Goal: Information Seeking & Learning: Learn about a topic

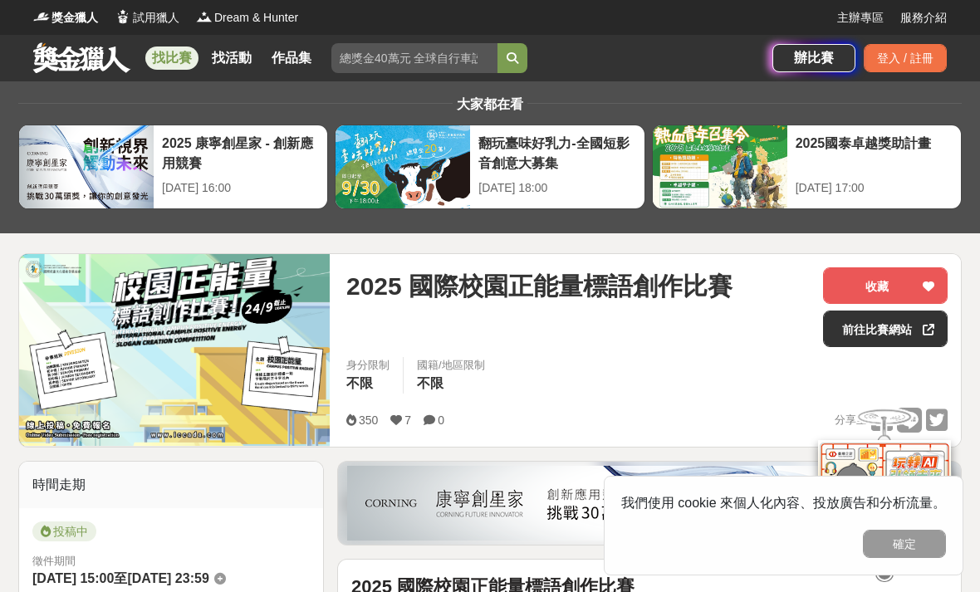
click at [80, 62] on link at bounding box center [82, 58] width 100 height 32
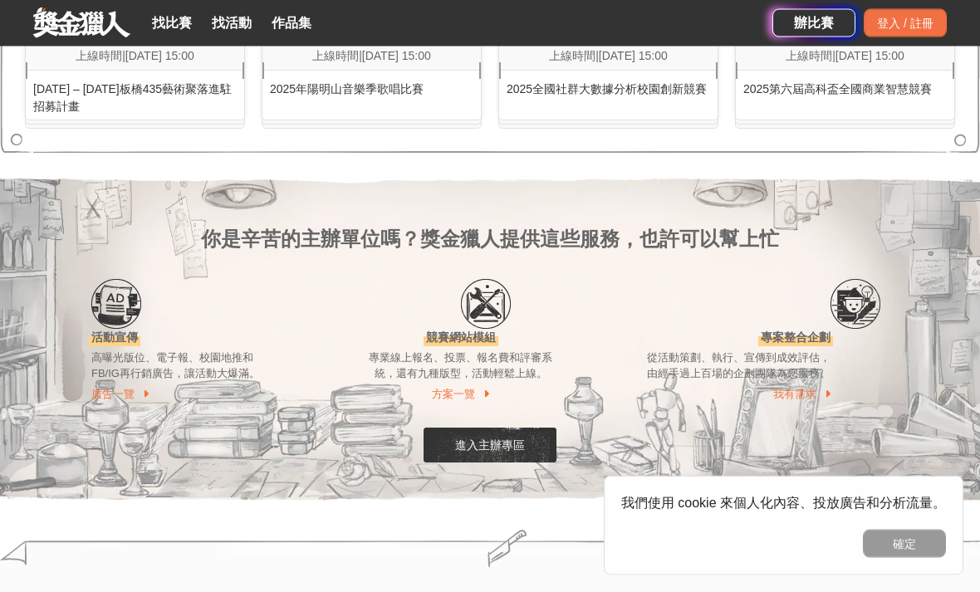
scroll to position [1282, 0]
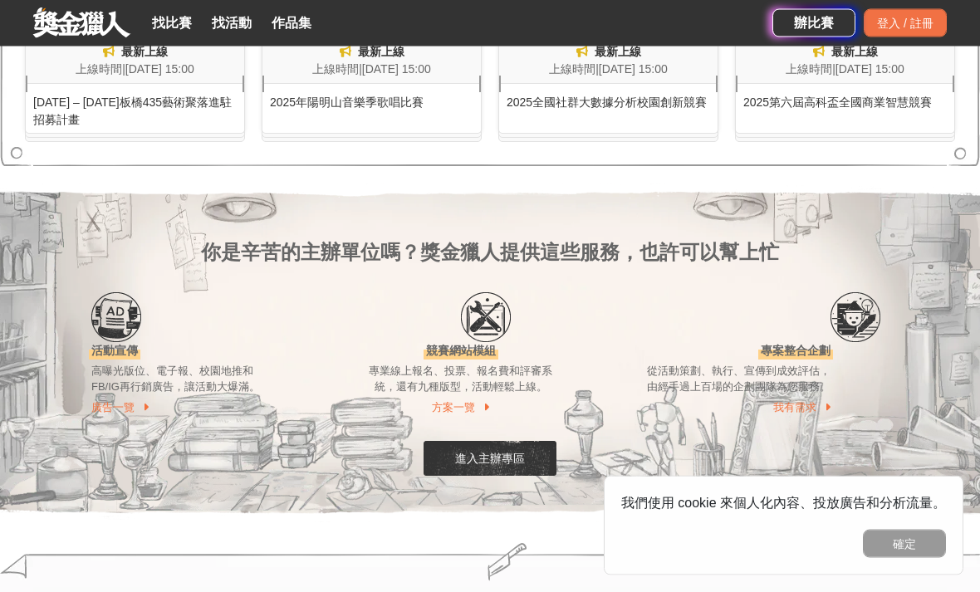
click at [894, 112] on div "2025第六屆高科盃全國商業智慧競賽" at bounding box center [844, 98] width 218 height 27
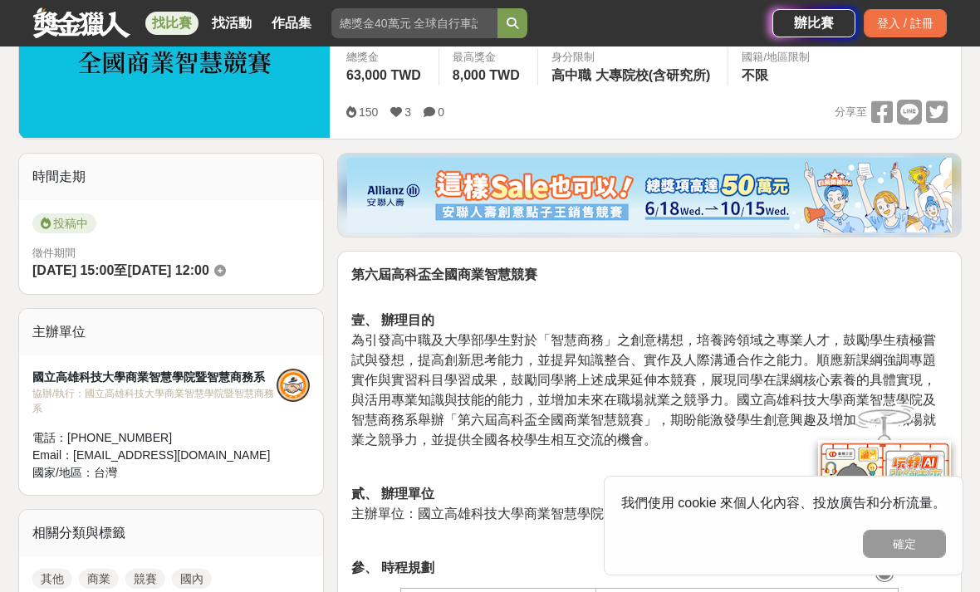
scroll to position [327, 0]
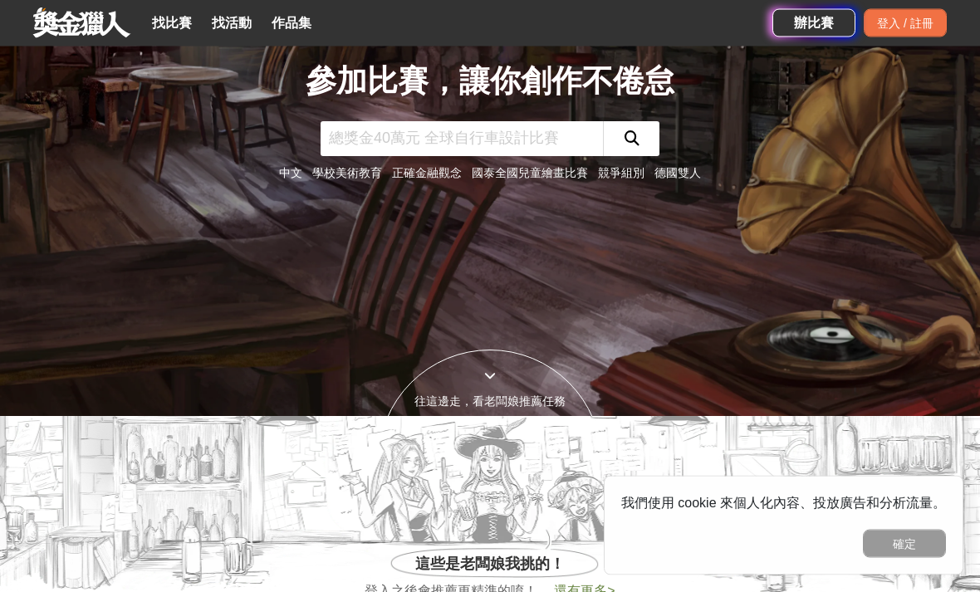
click at [539, 157] on input "text" at bounding box center [461, 139] width 282 height 35
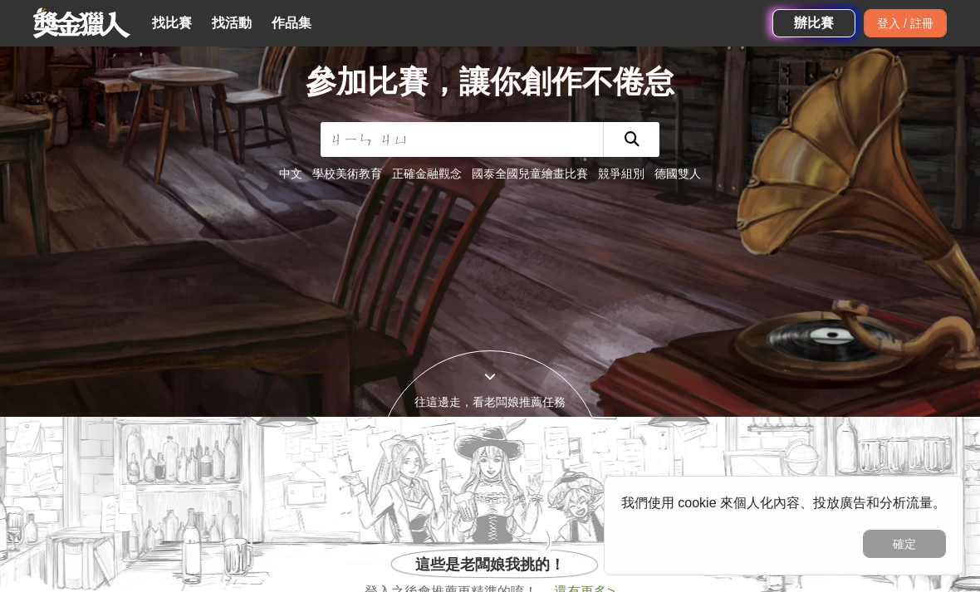
type input "金句"
click at [631, 157] on button "submit" at bounding box center [631, 139] width 56 height 35
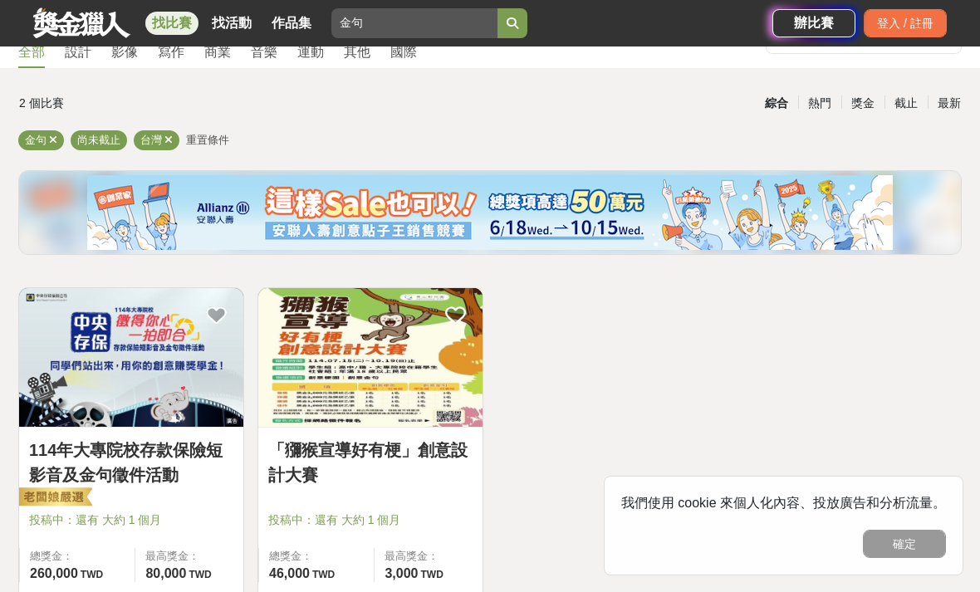
scroll to position [80, 0]
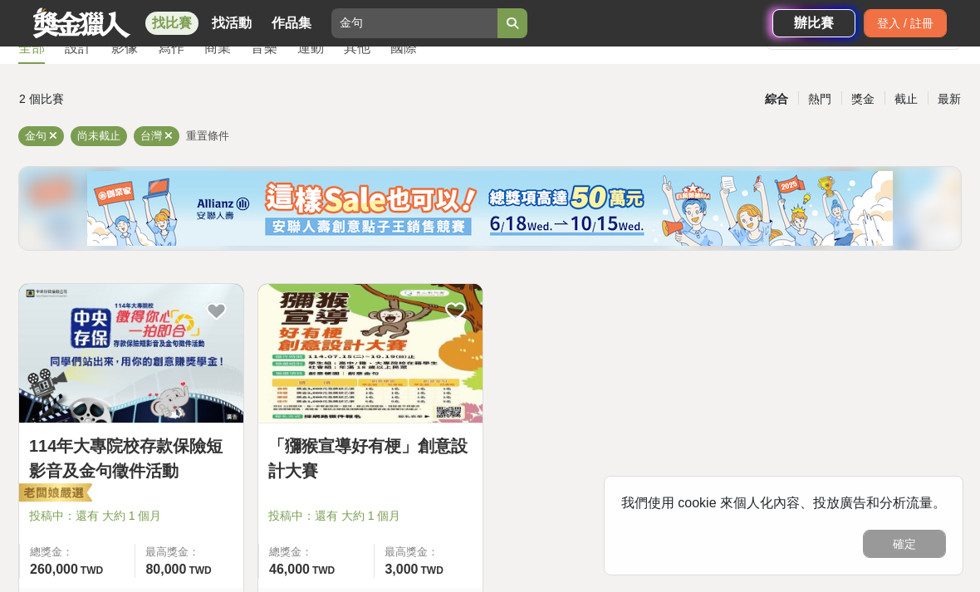
click at [157, 447] on link "114年大專院校存款保險短影音及金句徵件活動" at bounding box center [131, 458] width 204 height 50
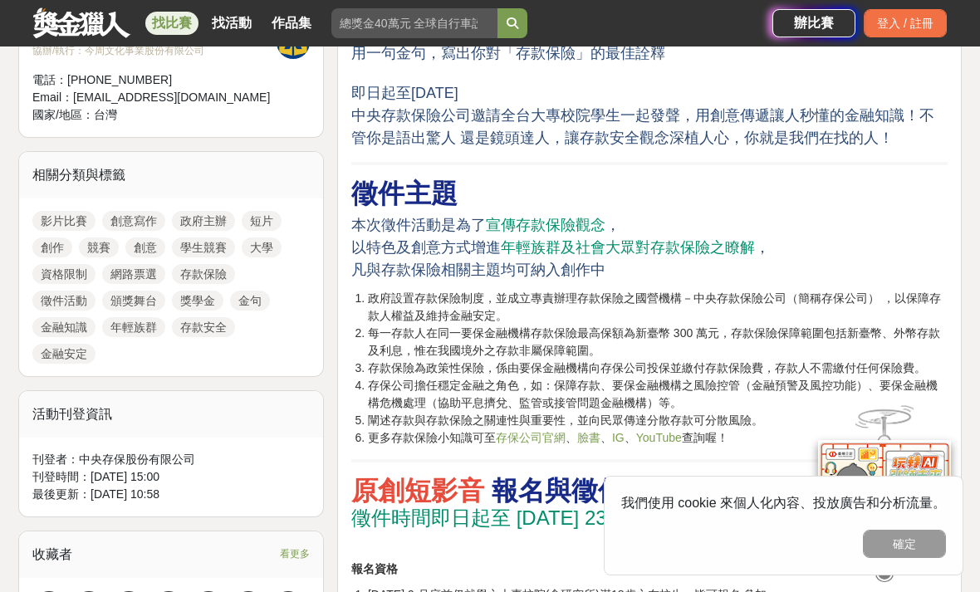
scroll to position [653, 0]
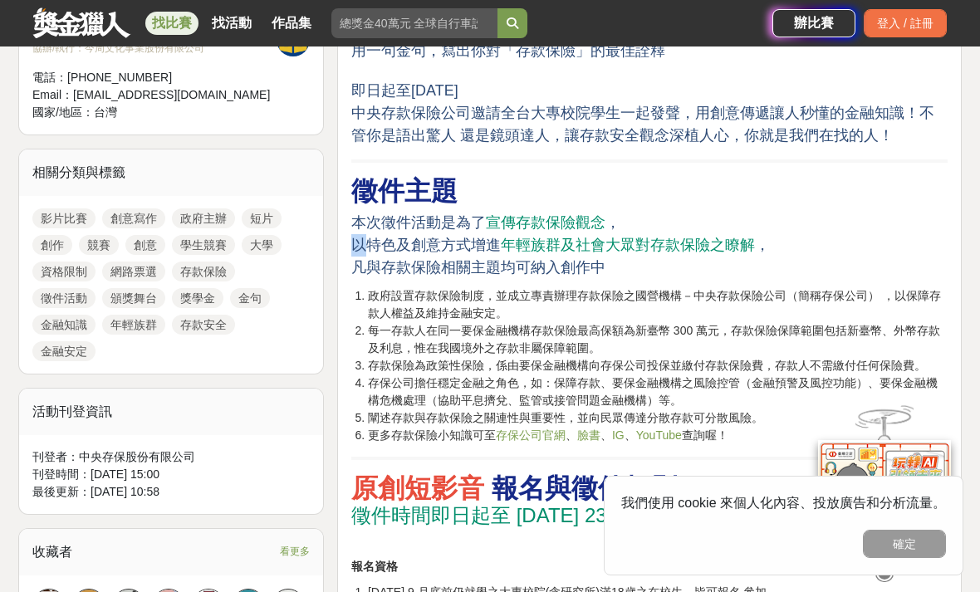
click at [480, 320] on li "政府設置存款保險制度，並成立專責辦理存款保險之國營機構－中央存款保險公司（簡稱存保公司） ，以保障存款人權益及維持金融安定。" at bounding box center [657, 304] width 579 height 35
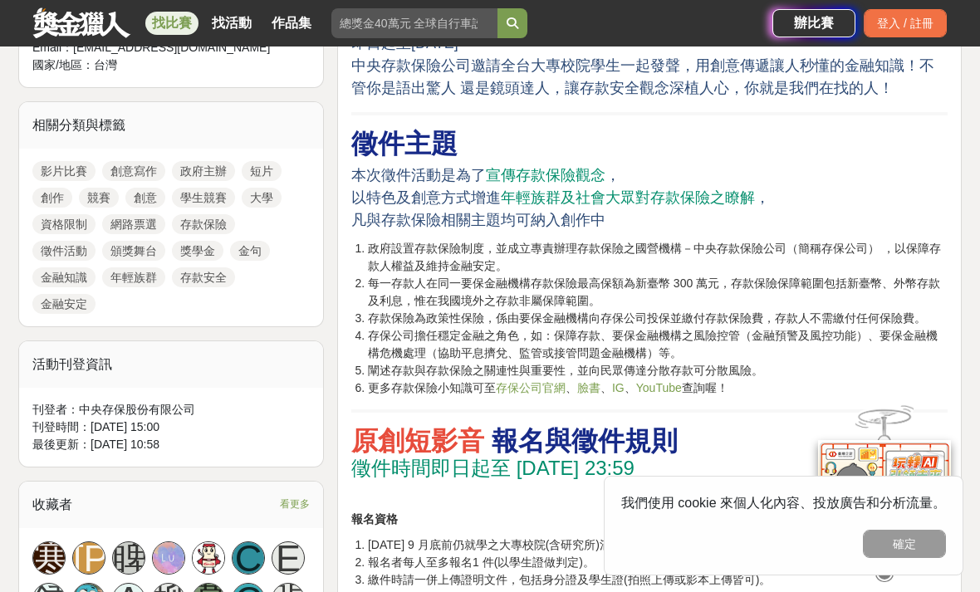
scroll to position [701, 0]
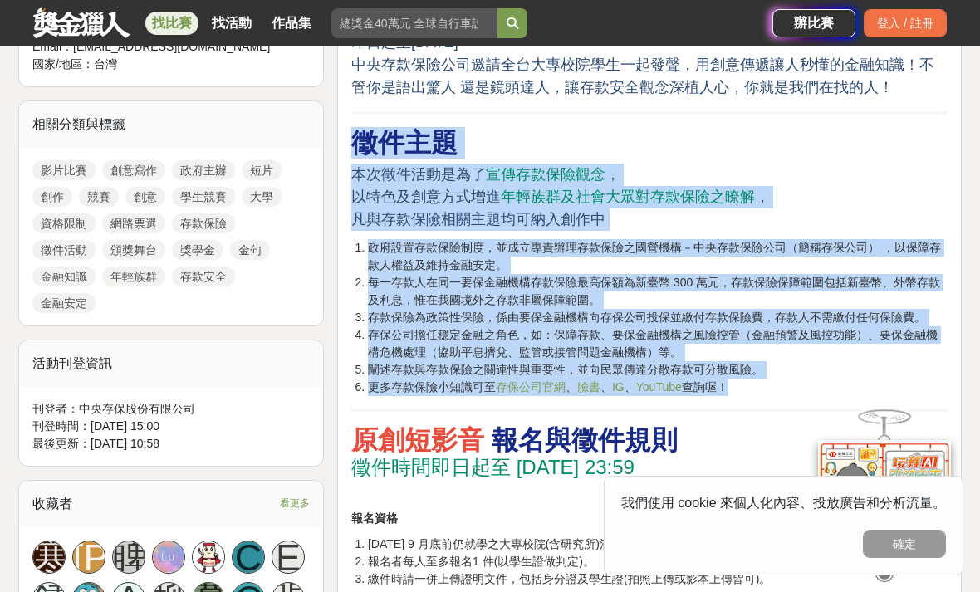
copy div "lore ipsumdolo sitametc ， adipiscing elitseddoeiusmodt ， incididuntutlabor etdo…"
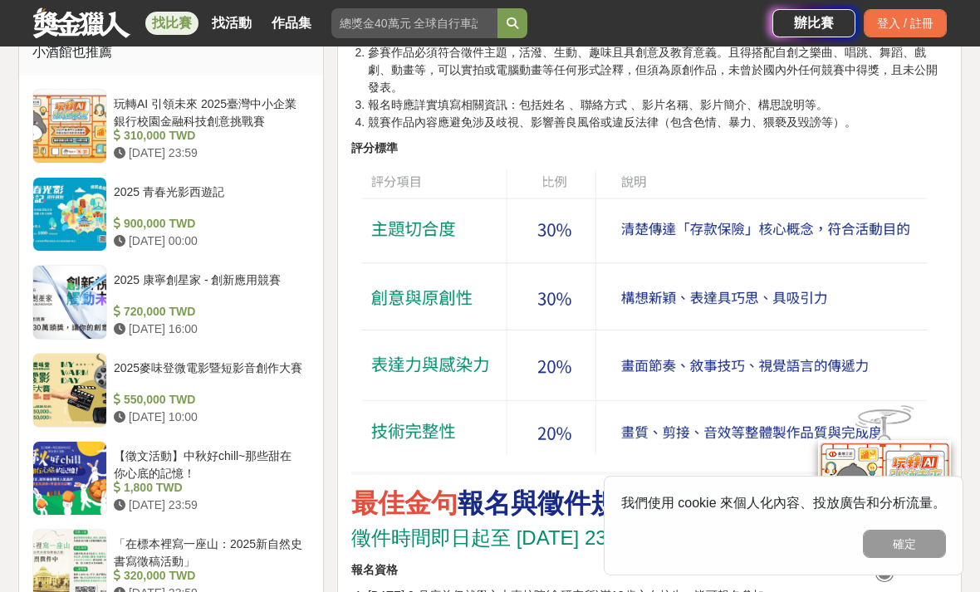
scroll to position [1400, 0]
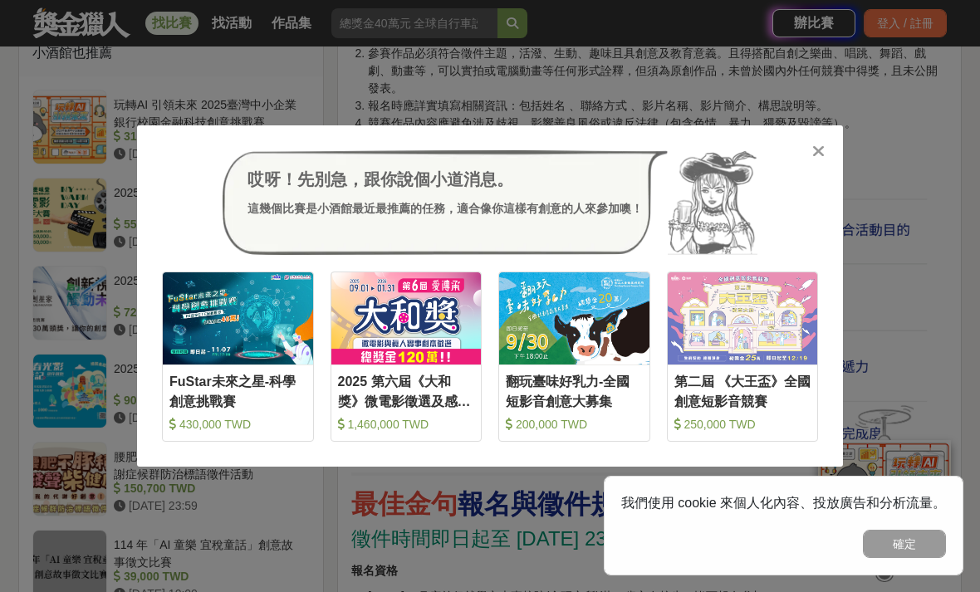
click at [804, 155] on div "哎呀！先別急，跟你說個小道消息。 這幾個比賽是小酒館最近最推薦的任務，適合像你這樣有創意的人來參加噢！" at bounding box center [490, 202] width 656 height 105
click at [823, 146] on icon at bounding box center [818, 151] width 12 height 17
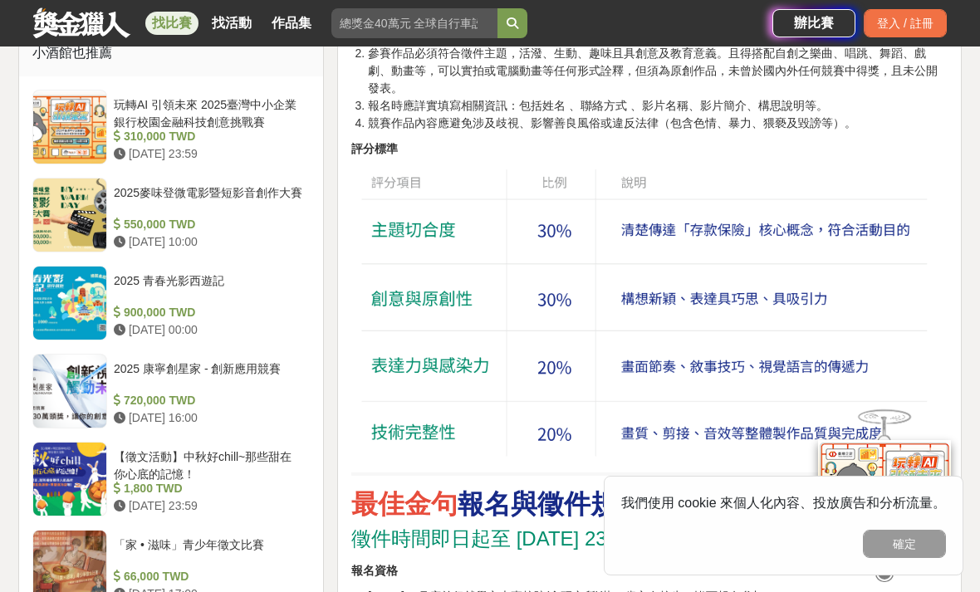
click at [815, 151] on p "評分標準" at bounding box center [649, 148] width 596 height 17
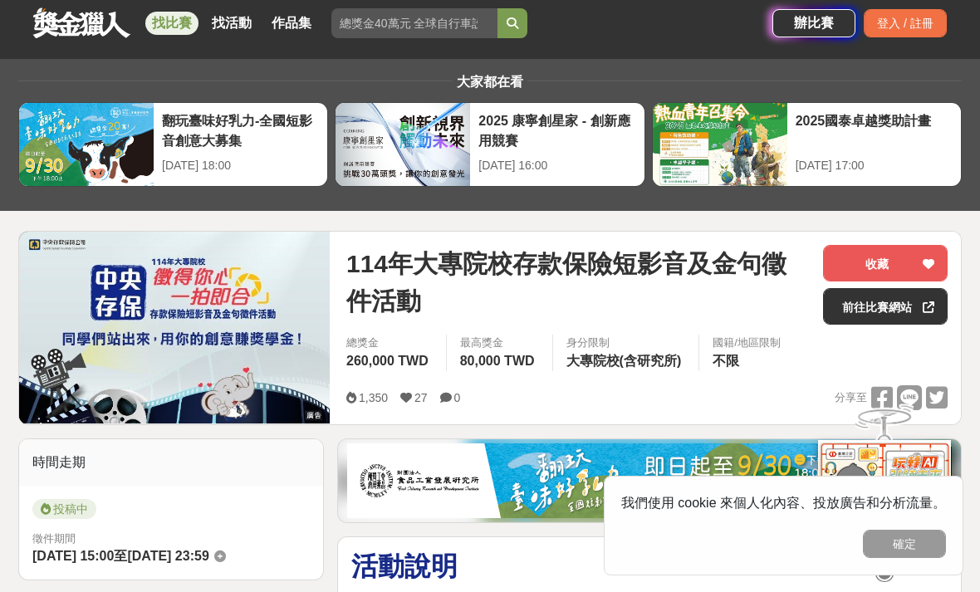
scroll to position [0, 0]
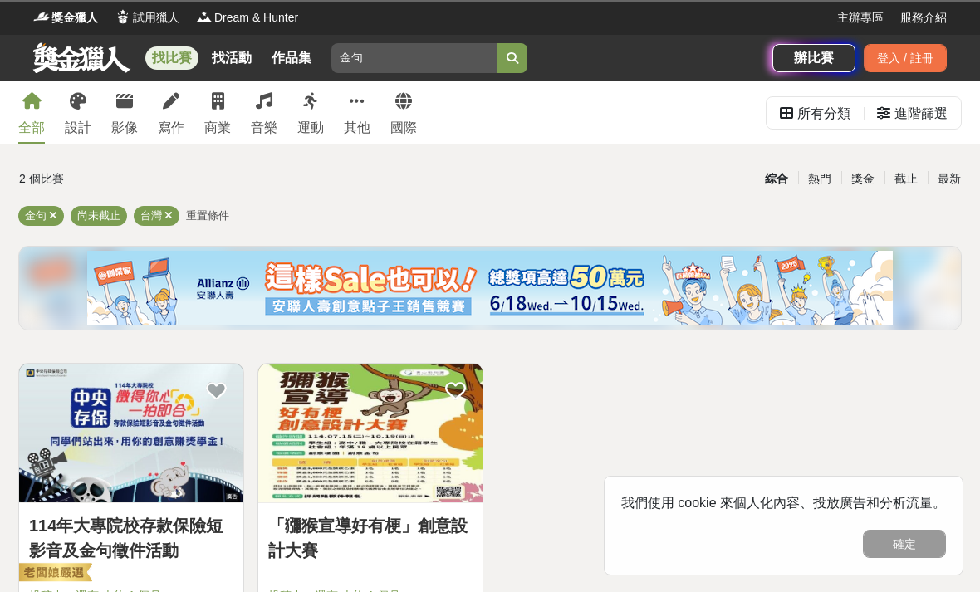
scroll to position [133, 0]
